Goal: Information Seeking & Learning: Understand process/instructions

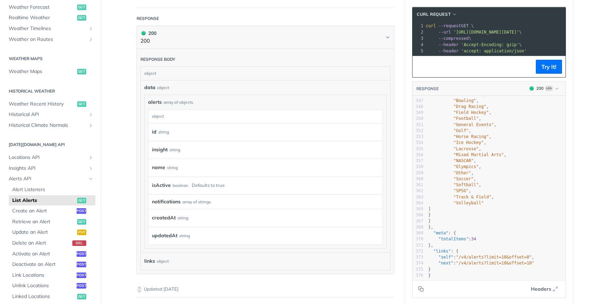
scroll to position [179, 0]
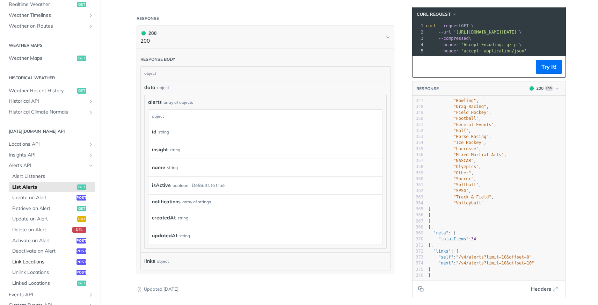
click at [37, 262] on span "Link Locations" at bounding box center [43, 262] width 63 height 7
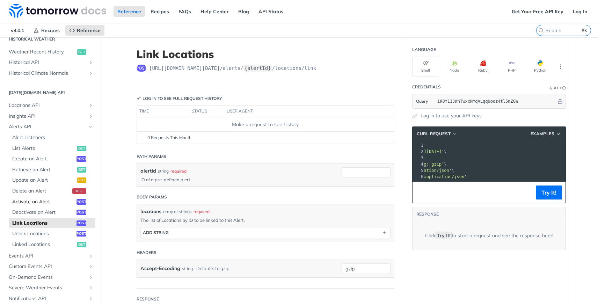
scroll to position [278, 0]
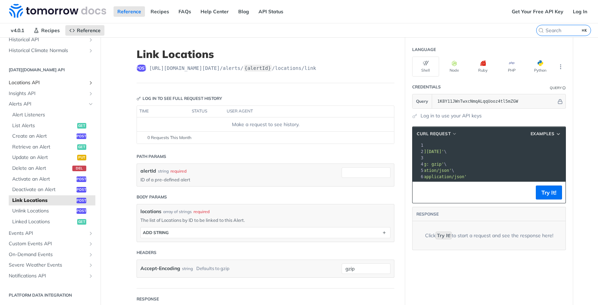
click at [88, 82] on icon "Show subpages for Locations API" at bounding box center [91, 83] width 6 height 6
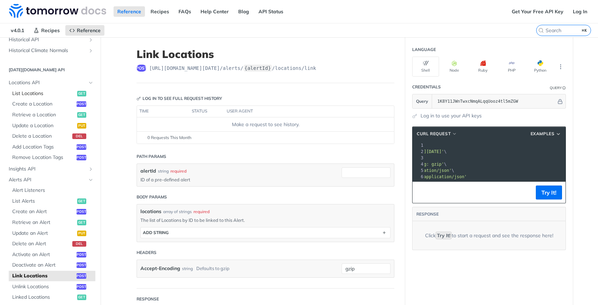
click at [36, 95] on span "List Locations" at bounding box center [43, 93] width 63 height 7
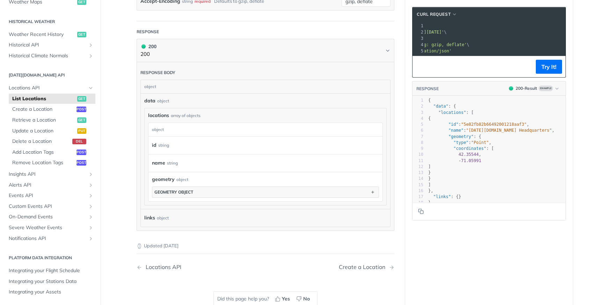
scroll to position [174, 0]
click at [36, 107] on span "Create a Location" at bounding box center [43, 109] width 63 height 7
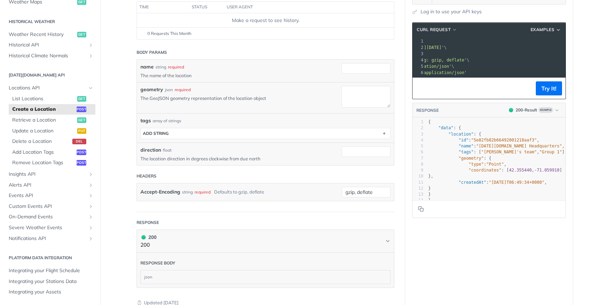
scroll to position [121, 0]
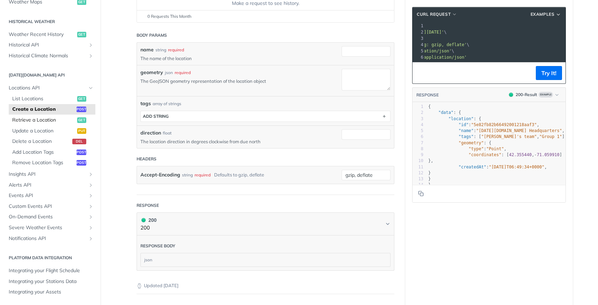
click at [41, 121] on span "Retrieve a Location" at bounding box center [43, 120] width 63 height 7
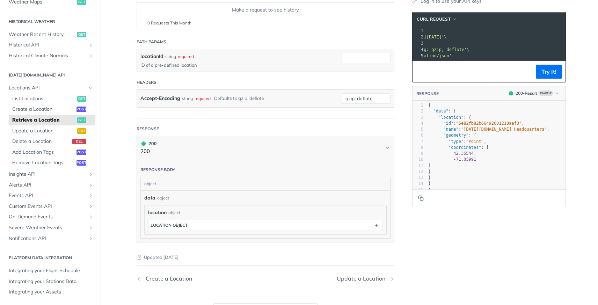
scroll to position [144, 0]
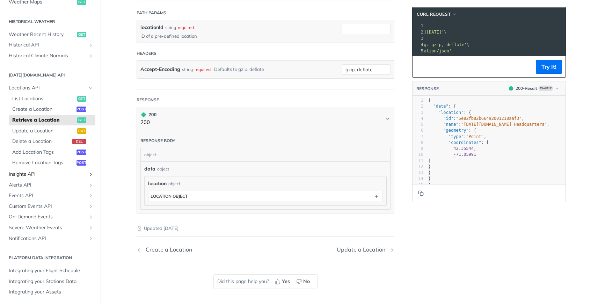
click at [35, 174] on span "Insights API" at bounding box center [48, 174] width 78 height 7
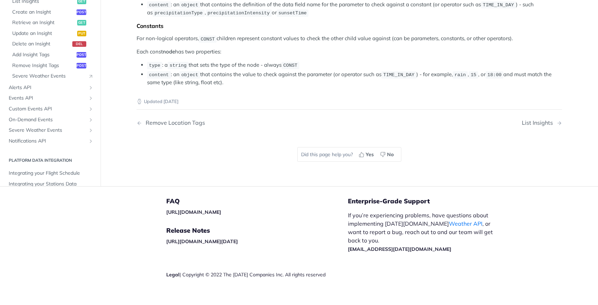
scroll to position [1371, 0]
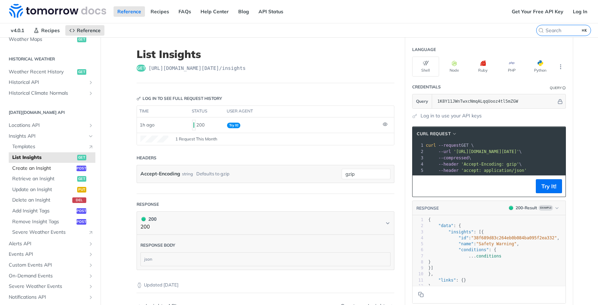
click at [46, 169] on span "Create an Insight" at bounding box center [43, 168] width 63 height 7
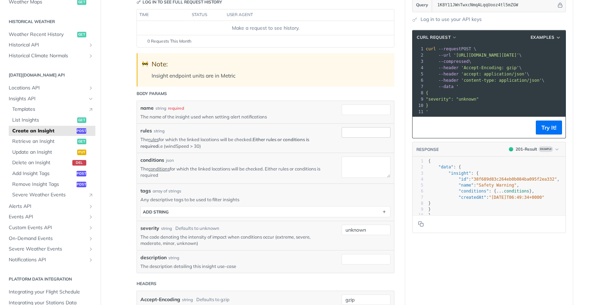
scroll to position [97, 0]
click at [42, 140] on span "Retrieve an Insight" at bounding box center [43, 141] width 63 height 7
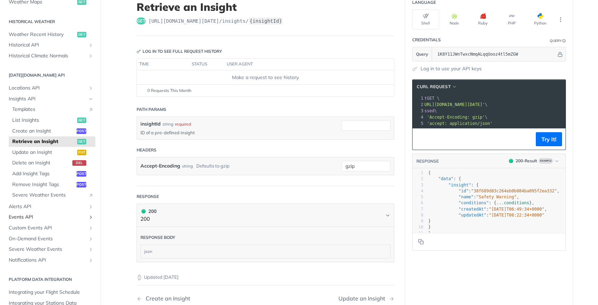
click at [88, 217] on icon "Show subpages for Events API" at bounding box center [91, 217] width 6 height 6
click at [65, 243] on span "Custom Events API" at bounding box center [48, 239] width 78 height 7
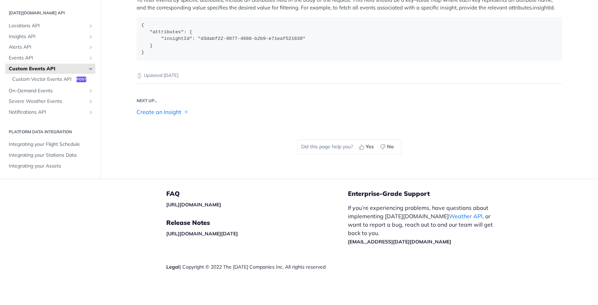
scroll to position [1218, 0]
click at [88, 115] on icon "Show subpages for Notifications API" at bounding box center [91, 112] width 6 height 6
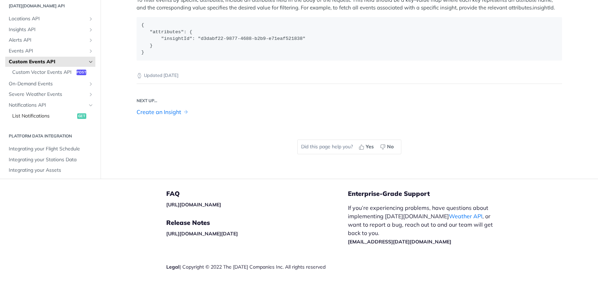
click at [52, 120] on span "List Notifications" at bounding box center [43, 116] width 63 height 7
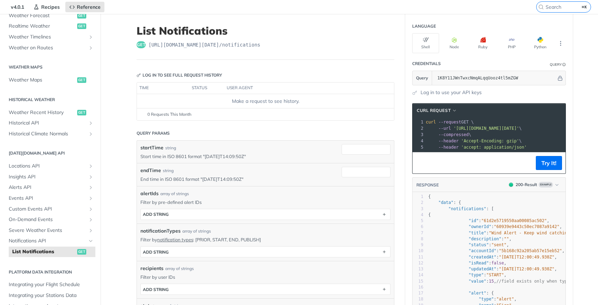
scroll to position [142, 0]
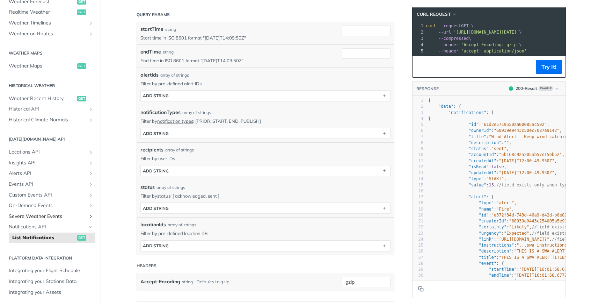
click at [58, 216] on span "Severe Weather Events" at bounding box center [48, 216] width 78 height 7
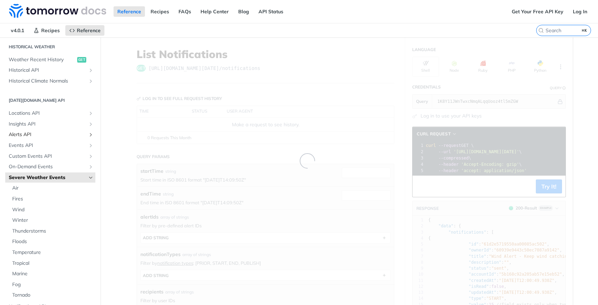
scroll to position [278, 0]
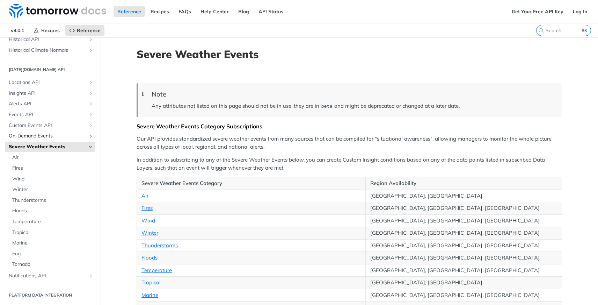
click at [58, 135] on span "On-Demand Events" at bounding box center [48, 135] width 78 height 7
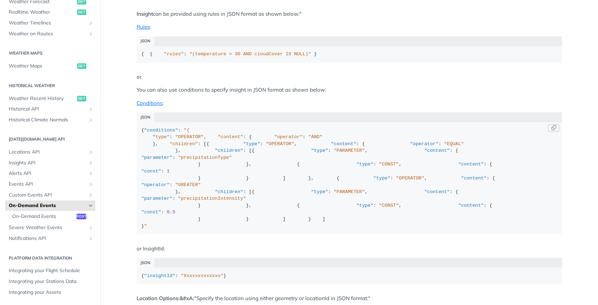
scroll to position [1, 0]
click at [88, 185] on icon "Show subpages for Events API" at bounding box center [91, 184] width 6 height 6
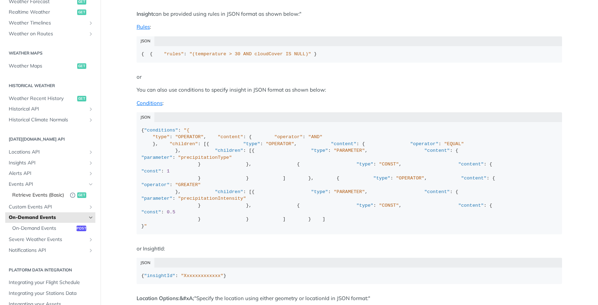
click at [26, 196] on span "Retrieve Events (Basic)" at bounding box center [39, 195] width 54 height 7
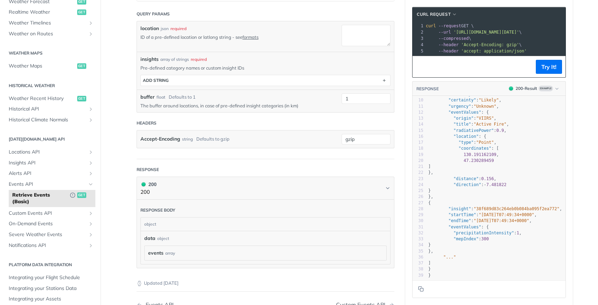
scroll to position [65, 0]
click at [84, 176] on link "Alerts API" at bounding box center [50, 173] width 90 height 10
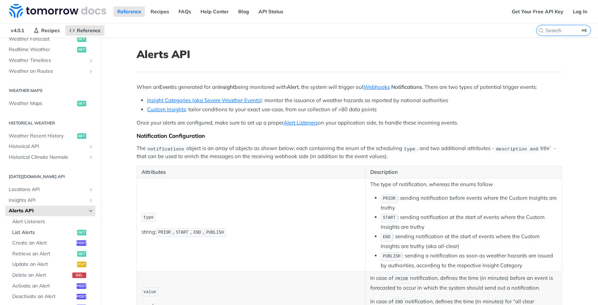
click at [33, 233] on span "List Alerts" at bounding box center [43, 232] width 63 height 7
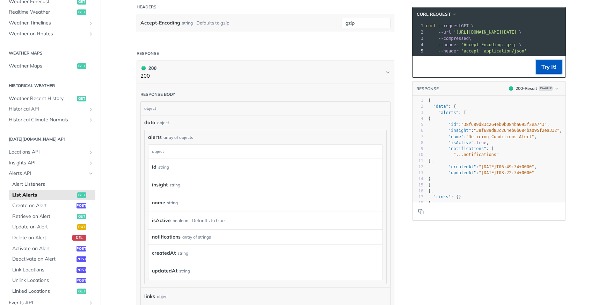
click at [549, 74] on button "Try It!" at bounding box center [549, 67] width 26 height 14
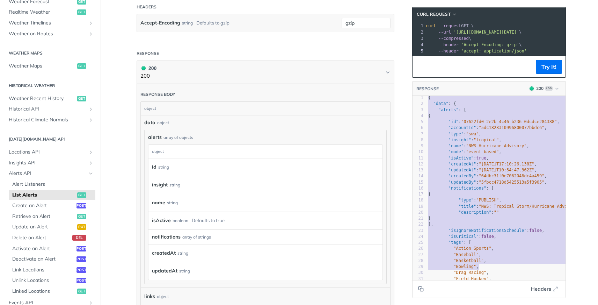
scroll to position [93, 0]
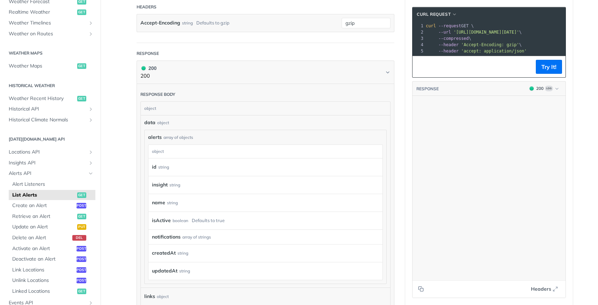
type textarea "{ "data": { "alerts": [ { "id": "07622fd0-2e2b-4c46-b236-0dcdce284388", "accoun…"
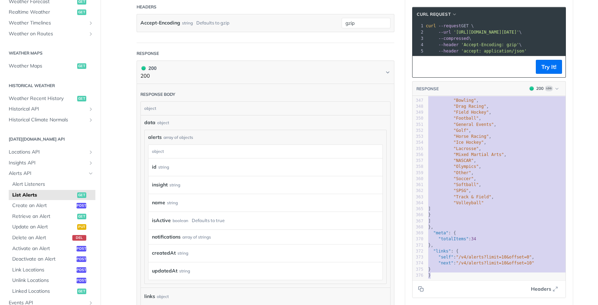
drag, startPoint x: 425, startPoint y: 105, endPoint x: 502, endPoint y: 307, distance: 216.0
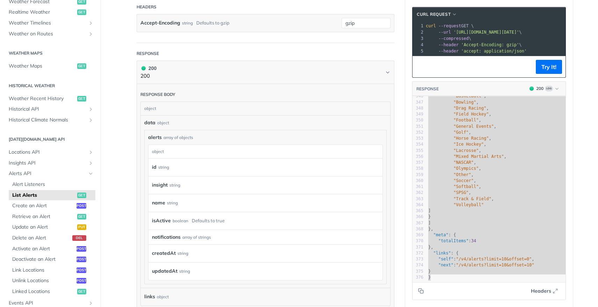
scroll to position [2095, 0]
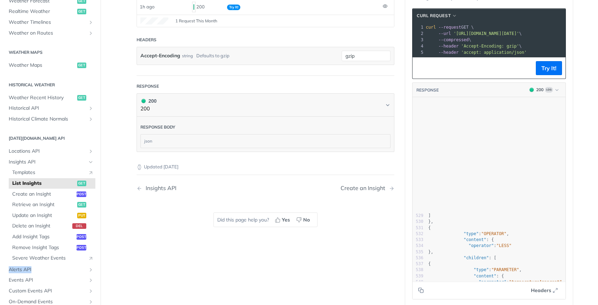
scroll to position [3063, 0]
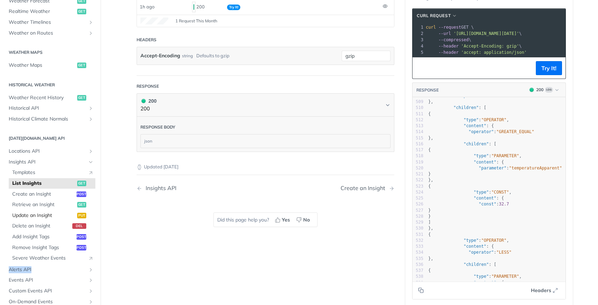
click at [43, 217] on span "Update an Insight" at bounding box center [43, 215] width 63 height 7
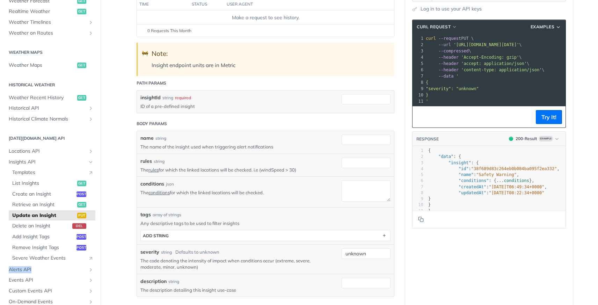
scroll to position [15, 0]
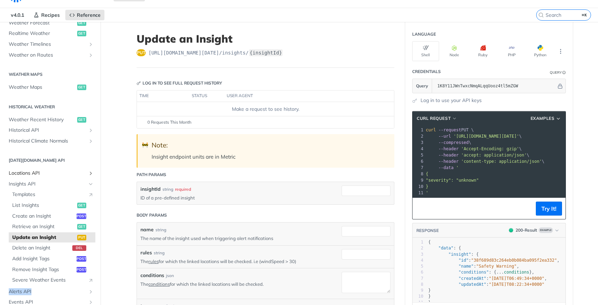
click at [29, 175] on span "Locations API" at bounding box center [48, 173] width 78 height 7
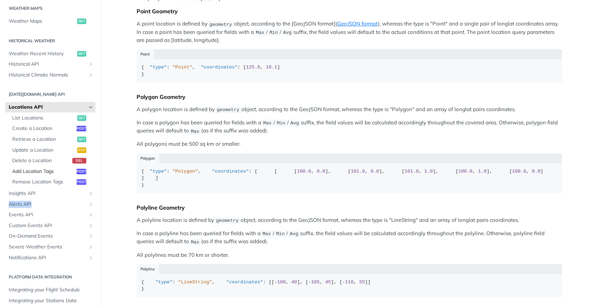
scroll to position [234, 0]
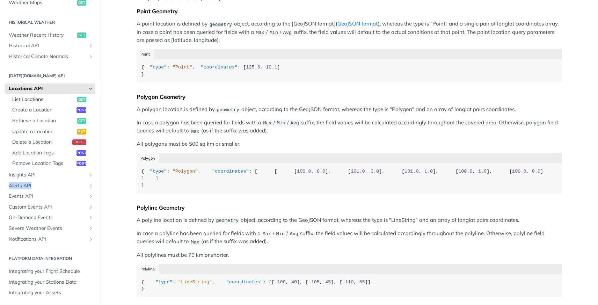
click at [37, 102] on span "List Locations" at bounding box center [43, 99] width 63 height 7
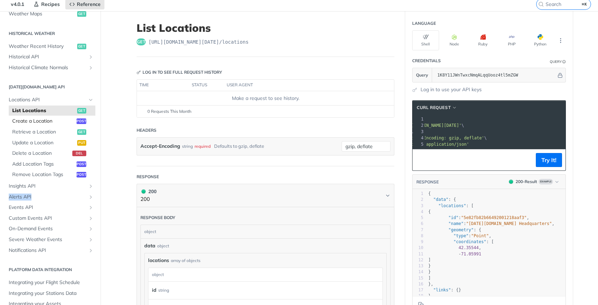
click at [25, 124] on span "Create a Location" at bounding box center [43, 121] width 63 height 7
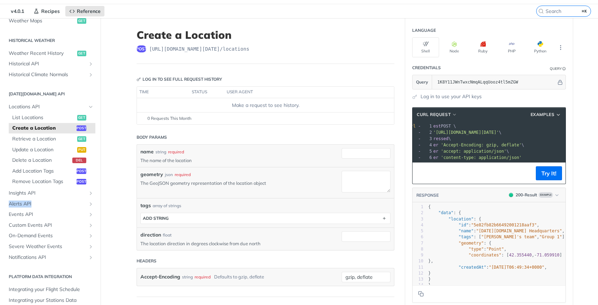
scroll to position [0, 50]
click at [31, 141] on span "Retrieve a Location" at bounding box center [43, 139] width 63 height 7
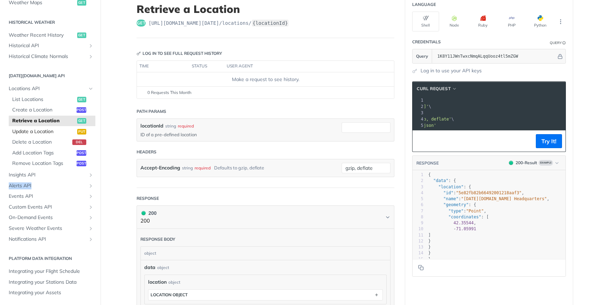
click at [38, 130] on span "Update a Location" at bounding box center [43, 131] width 63 height 7
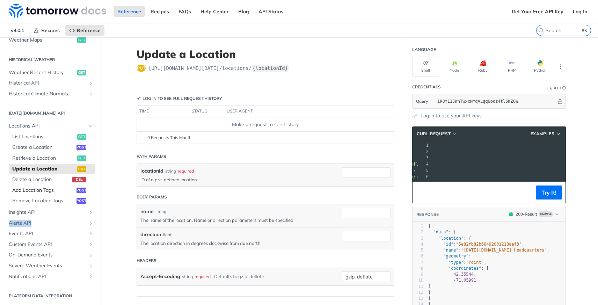
click at [49, 188] on span "Add Location Tags" at bounding box center [43, 190] width 63 height 7
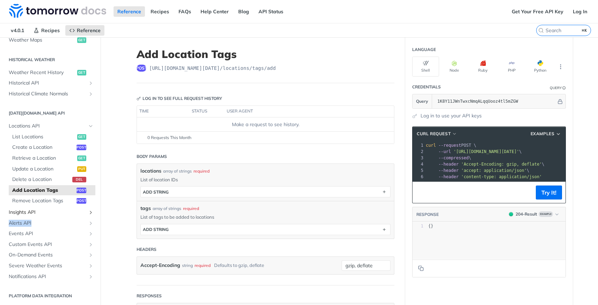
click at [31, 214] on span "Insights API" at bounding box center [48, 212] width 78 height 7
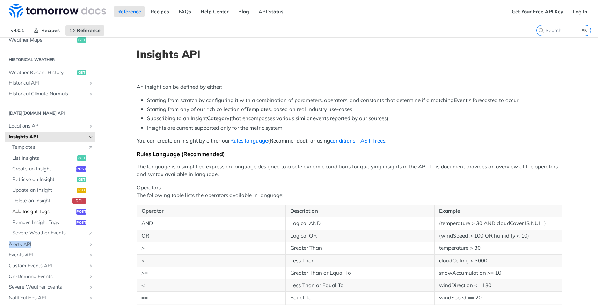
click at [32, 211] on span "Add Insight Tags" at bounding box center [43, 211] width 63 height 7
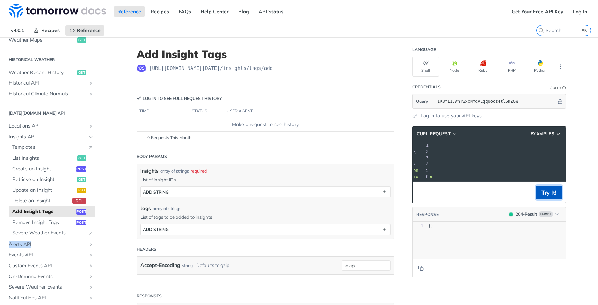
click at [552, 196] on button "Try It!" at bounding box center [549, 193] width 26 height 14
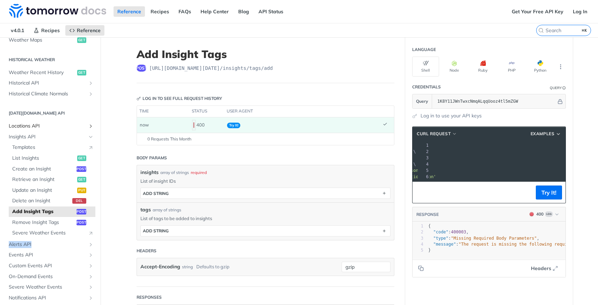
click at [88, 127] on icon "Show subpages for Locations API" at bounding box center [91, 126] width 6 height 6
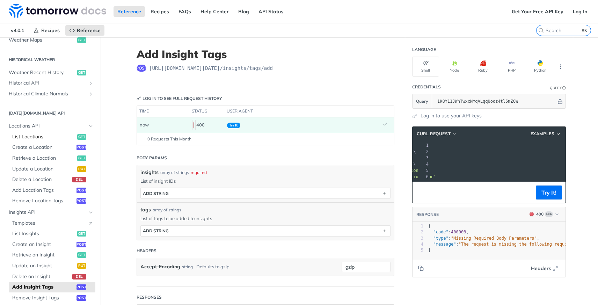
click at [21, 134] on span "List Locations" at bounding box center [43, 137] width 63 height 7
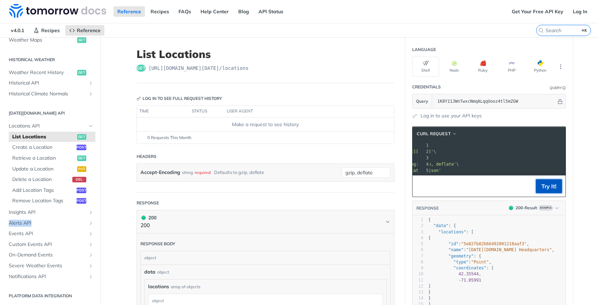
click at [543, 190] on button "Try It!" at bounding box center [549, 186] width 26 height 14
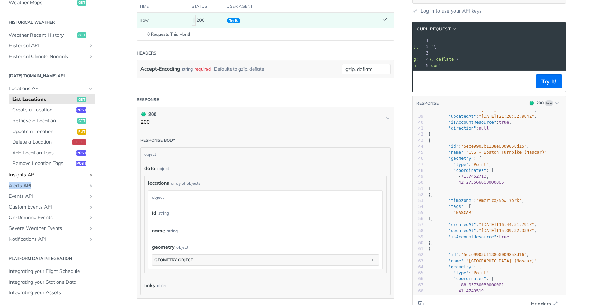
click at [88, 175] on icon "Show subpages for Insights API" at bounding box center [91, 175] width 6 height 6
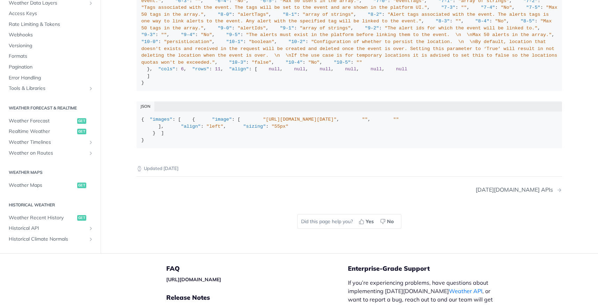
scroll to position [206, 0]
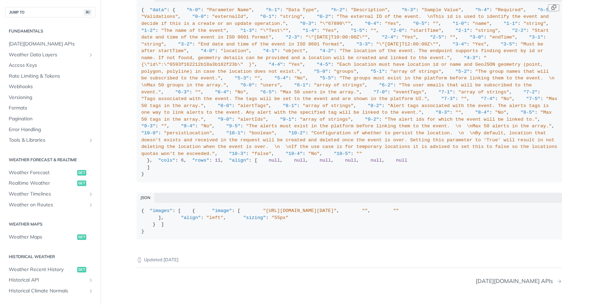
click at [550, 11] on button "Copy Code" at bounding box center [553, 7] width 11 height 7
click at [550, 131] on code "{ "data" : { "h-0" : "Parameter Name" , "h-1" : "Data Type" , "h-2" : "Descript…" at bounding box center [350, 92] width 426 height 180
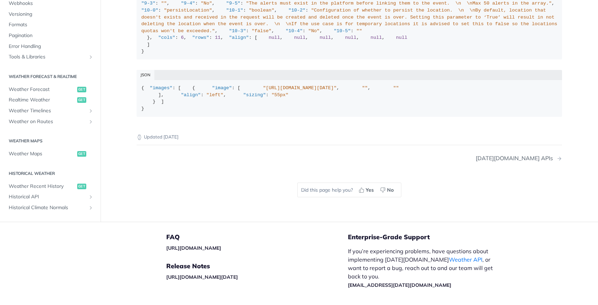
scroll to position [162, 0]
